Goal: Transaction & Acquisition: Purchase product/service

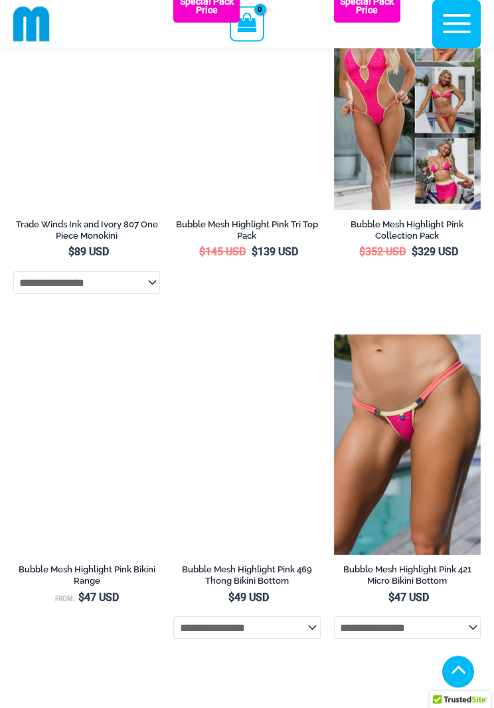
scroll to position [1944, 0]
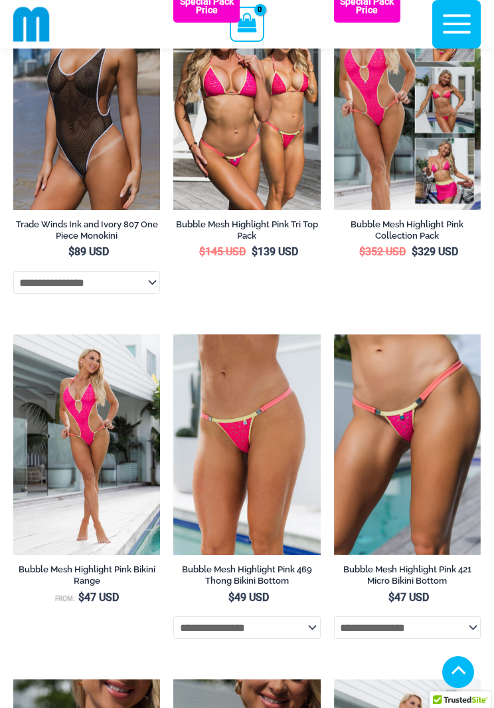
click at [334, 334] on img at bounding box center [334, 334] width 0 height 0
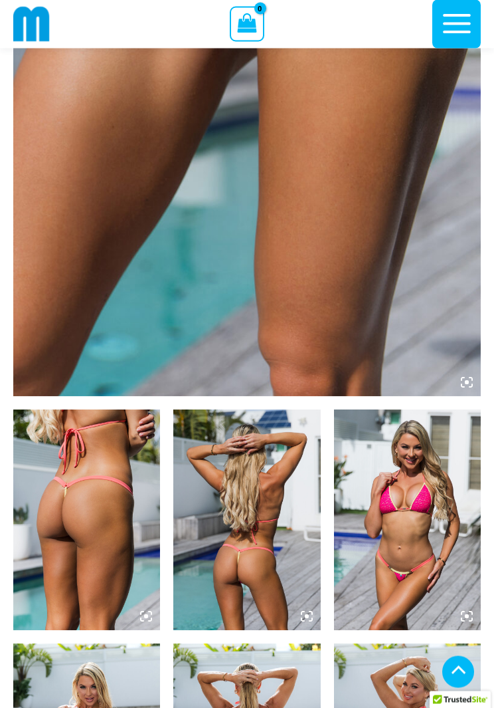
scroll to position [405, 0]
click at [90, 593] on img at bounding box center [86, 519] width 147 height 221
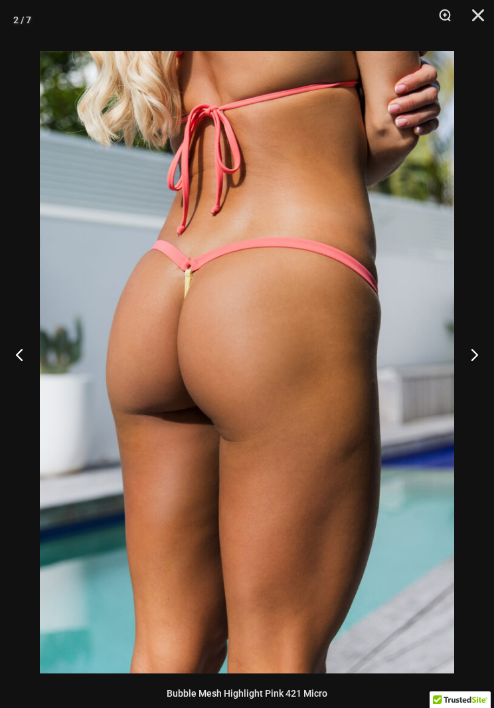
click at [442, 22] on button "Zoom" at bounding box center [440, 20] width 33 height 40
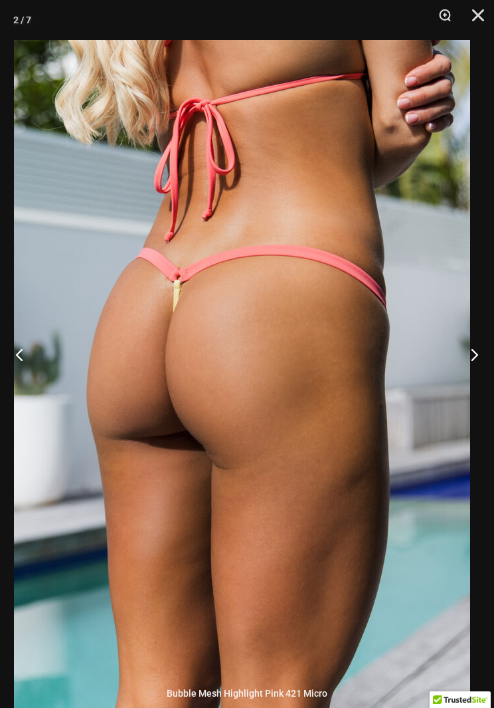
click at [473, 17] on button "Close" at bounding box center [473, 20] width 33 height 40
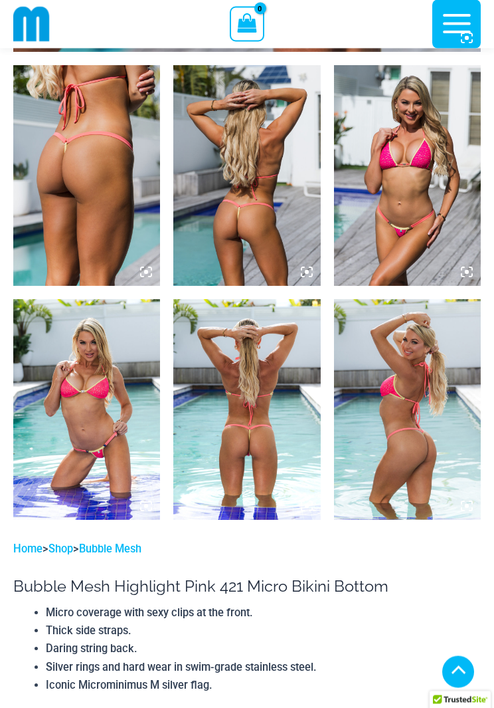
scroll to position [749, 0]
click at [280, 479] on img at bounding box center [246, 409] width 147 height 221
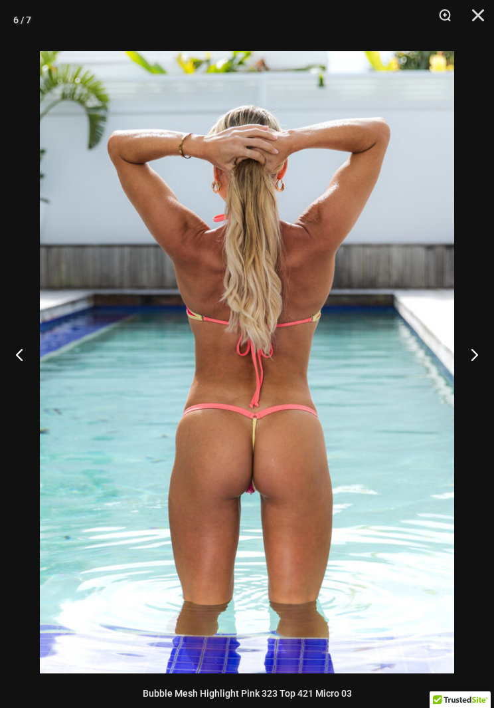
click at [483, 19] on button "Close" at bounding box center [473, 20] width 33 height 40
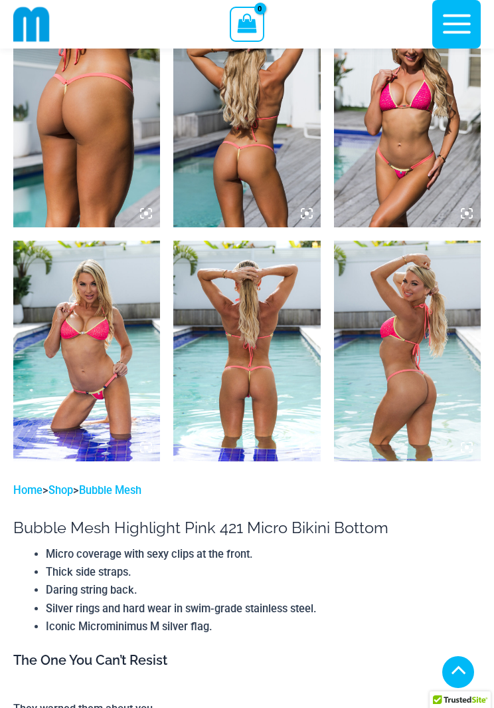
scroll to position [799, 0]
